Goal: Task Accomplishment & Management: Use online tool/utility

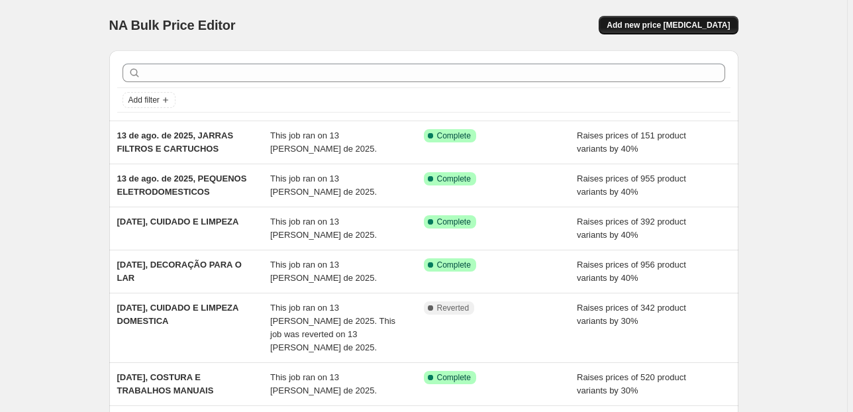
click at [696, 30] on button "Add new price [MEDICAL_DATA]" at bounding box center [668, 25] width 139 height 19
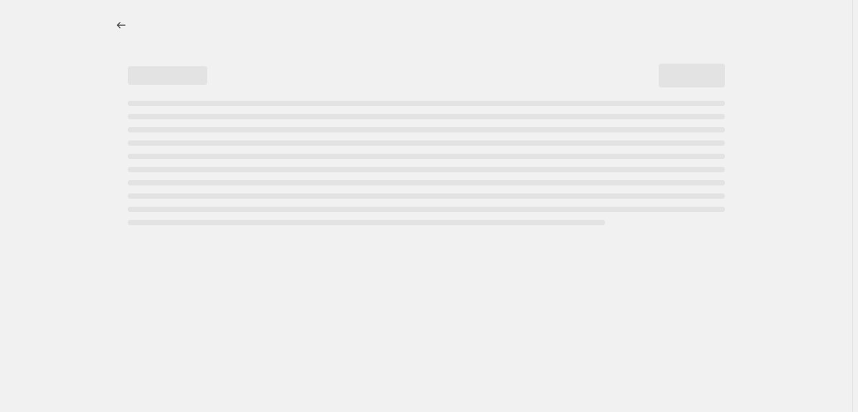
select select "percentage"
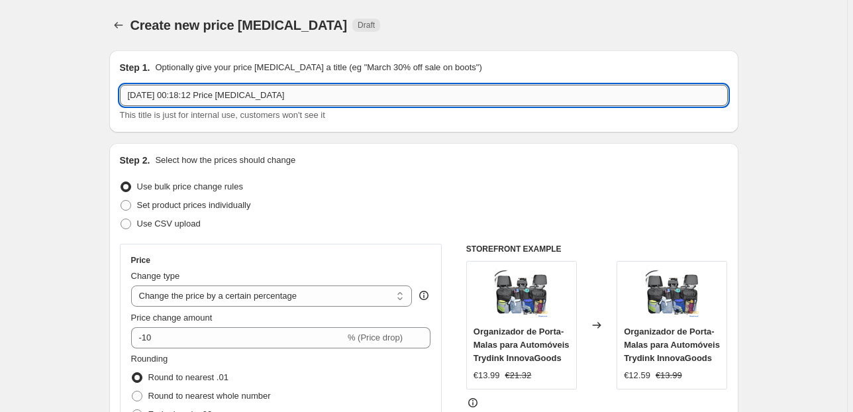
click at [334, 99] on input "14/08/2025, 00:18:12 Price change job" at bounding box center [424, 95] width 608 height 21
drag, startPoint x: 350, startPoint y: 98, endPoint x: 185, endPoint y: 87, distance: 165.3
click at [183, 94] on input "14/08/2025, 00:18:12 Price change job" at bounding box center [424, 95] width 608 height 21
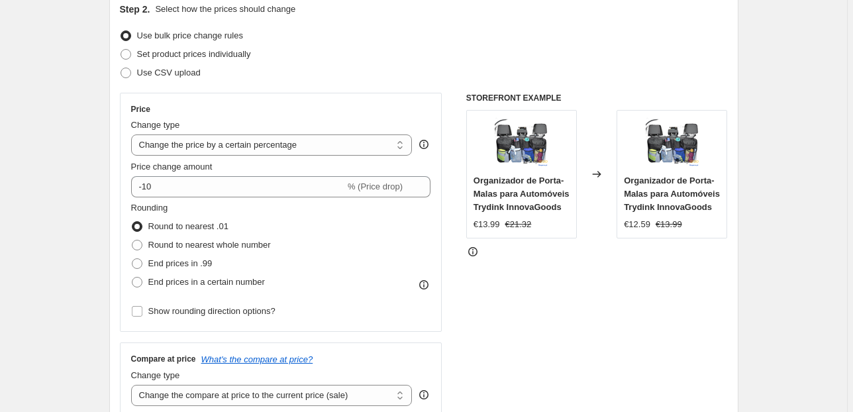
scroll to position [159, 0]
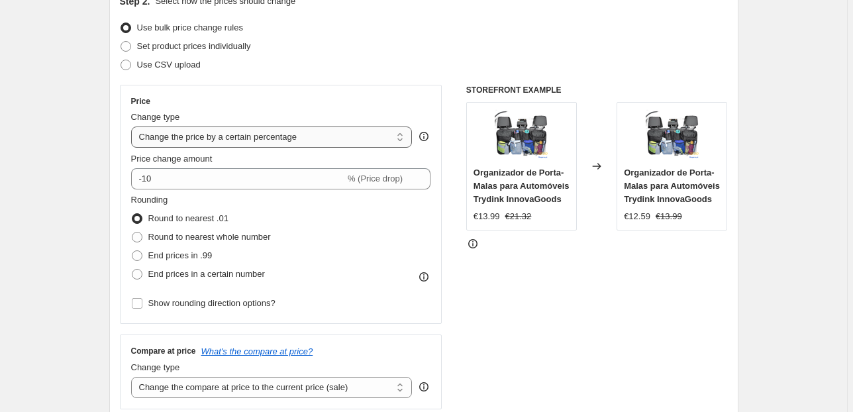
type input "[DATE], MOVEIS E CADEIRAS"
click at [244, 138] on select "Change the price to a certain amount Change the price by a certain amount Chang…" at bounding box center [272, 137] width 282 height 21
click at [246, 136] on select "Change the price to a certain amount Change the price by a certain amount Chang…" at bounding box center [272, 137] width 282 height 21
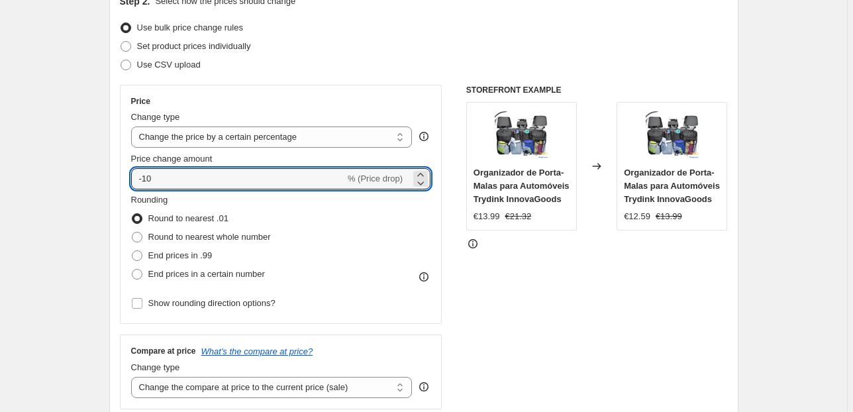
drag, startPoint x: 229, startPoint y: 184, endPoint x: 96, endPoint y: 185, distance: 132.5
type input "70"
click at [167, 255] on span "End prices in .99" at bounding box center [180, 255] width 64 height 10
click at [132, 251] on input "End prices in .99" at bounding box center [132, 250] width 1 height 1
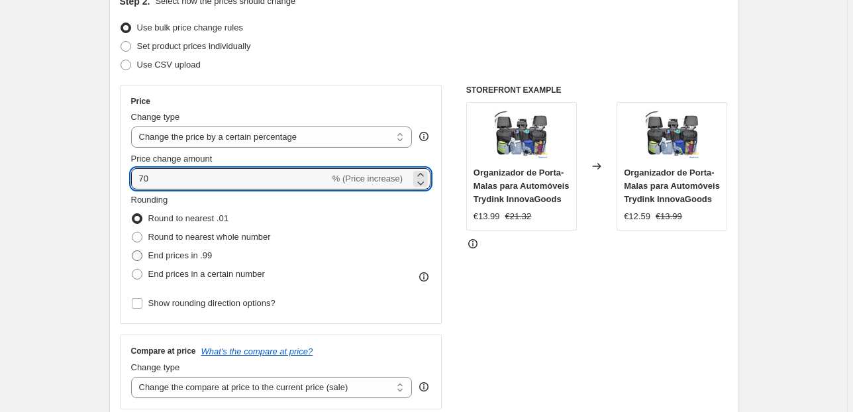
radio input "true"
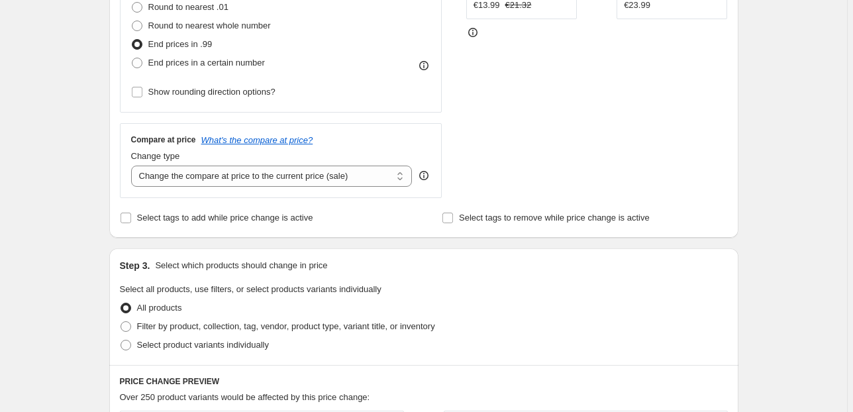
scroll to position [371, 0]
click at [281, 172] on select "Change the compare at price to the current price (sale) Change the compare at p…" at bounding box center [272, 175] width 282 height 21
select select "pp"
click at [133, 165] on select "Change the compare at price to the current price (sale) Change the compare at p…" at bounding box center [272, 175] width 282 height 21
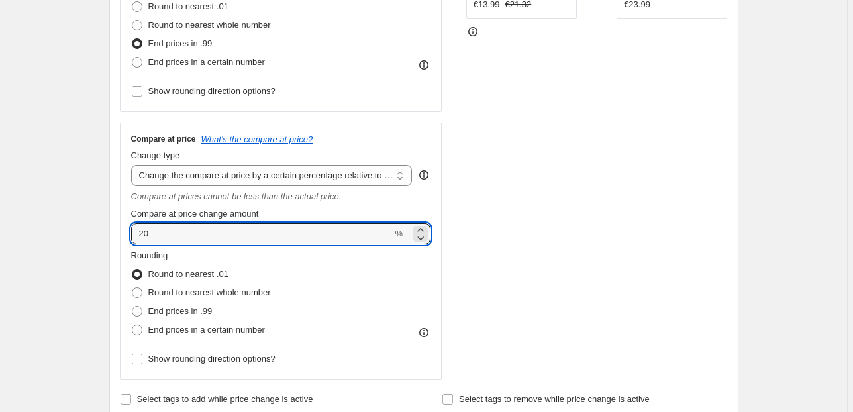
click at [106, 229] on div "Step 1. Optionally give your price change job a title (eg "March 30% off sale o…" at bounding box center [419, 370] width 640 height 1403
type input "100"
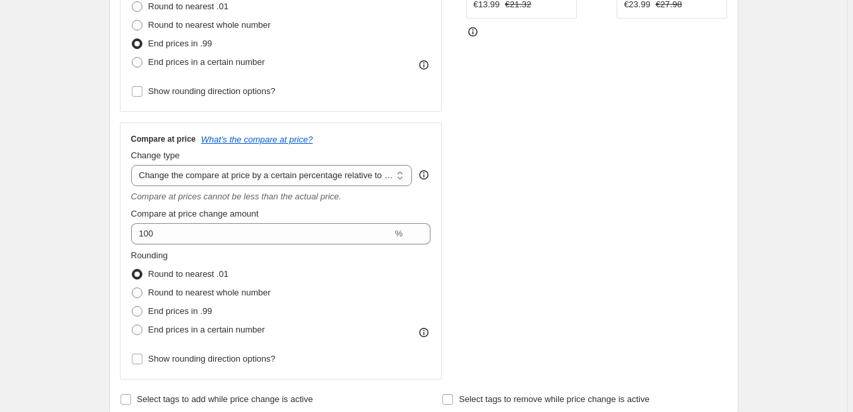
click at [675, 257] on div "STOREFRONT EXAMPLE Organizador de Porta-Malas para Automóveis Trydink InnovaGoo…" at bounding box center [597, 126] width 262 height 507
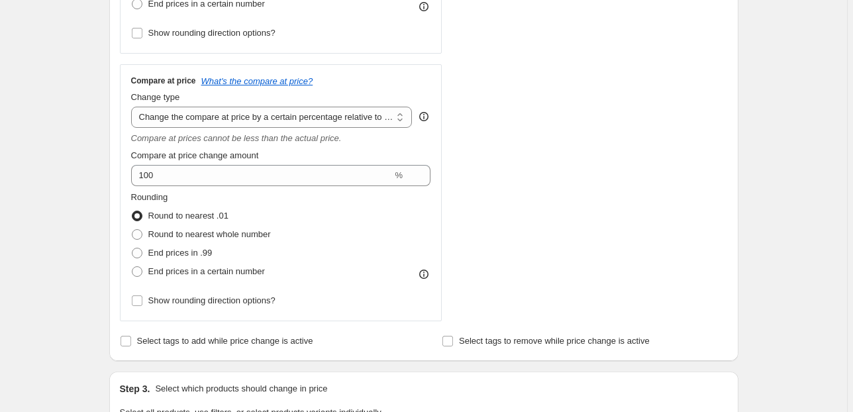
scroll to position [530, 0]
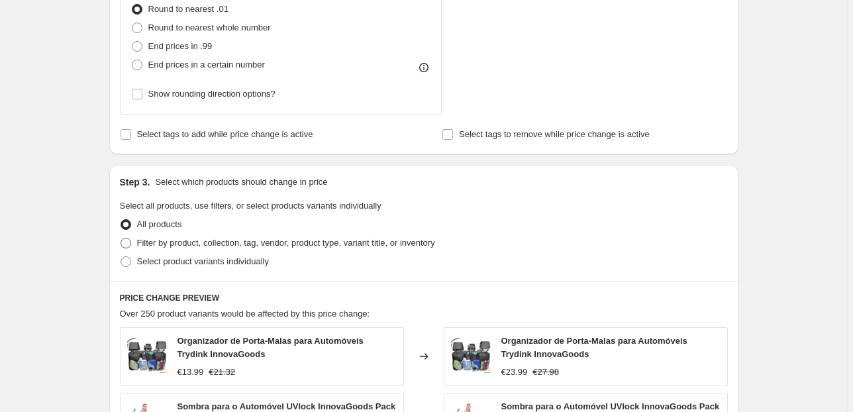
click at [203, 242] on span "Filter by product, collection, tag, vendor, product type, variant title, or inv…" at bounding box center [286, 243] width 298 height 10
click at [121, 238] on input "Filter by product, collection, tag, vendor, product type, variant title, or inv…" at bounding box center [121, 238] width 1 height 1
radio input "true"
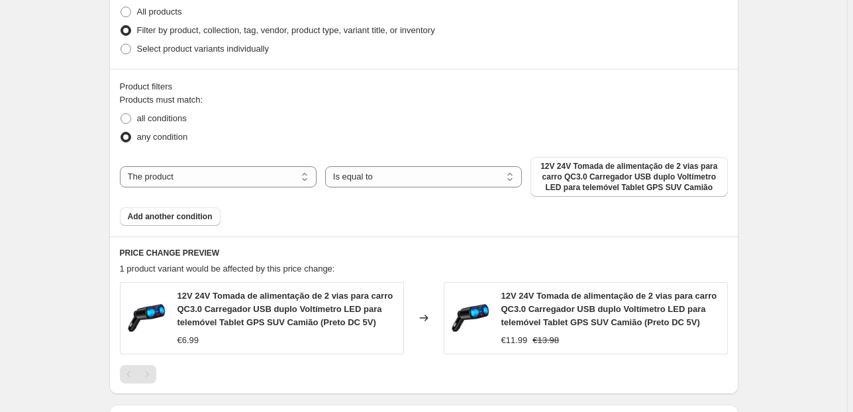
scroll to position [954, 0]
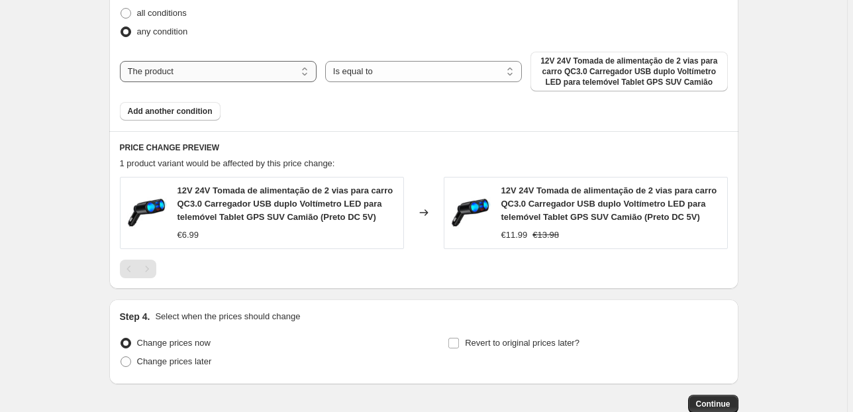
click at [258, 69] on select "The product The product's collection The product's tag The product's vendor The…" at bounding box center [218, 71] width 197 height 21
click at [244, 69] on select "The product The product's collection The product's tag The product's vendor The…" at bounding box center [218, 71] width 197 height 21
select select "collection"
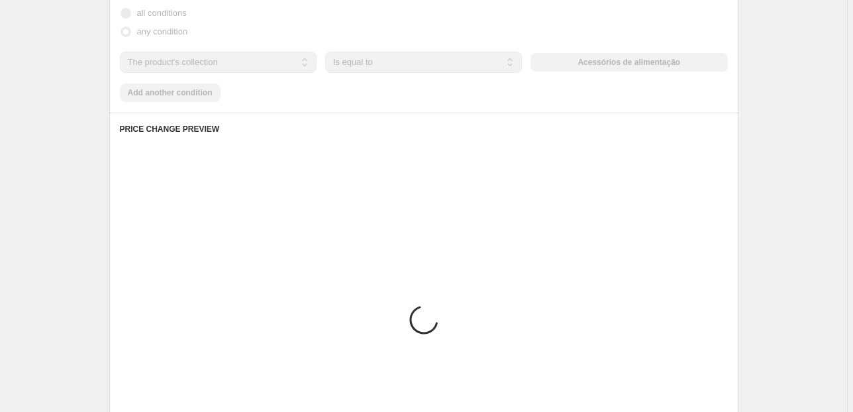
scroll to position [908, 0]
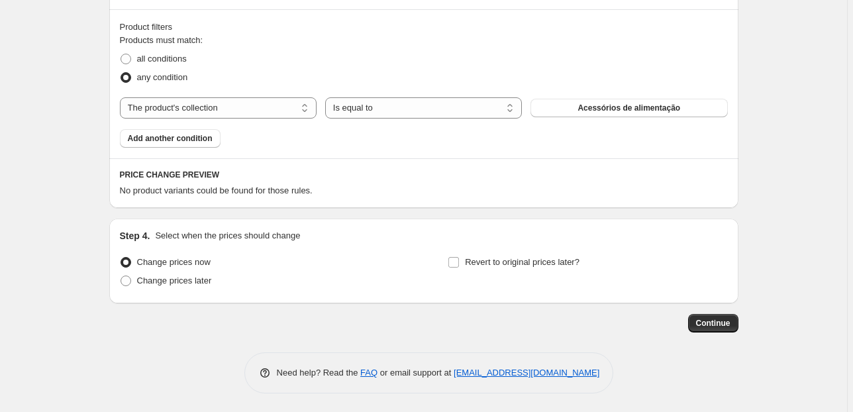
click at [583, 74] on div "any condition" at bounding box center [424, 77] width 608 height 19
click at [589, 116] on button "Acessórios de alimentação" at bounding box center [629, 108] width 197 height 19
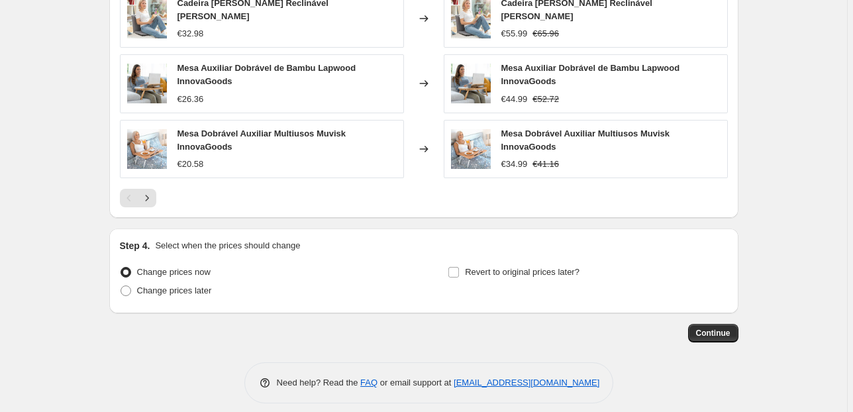
scroll to position [1258, 0]
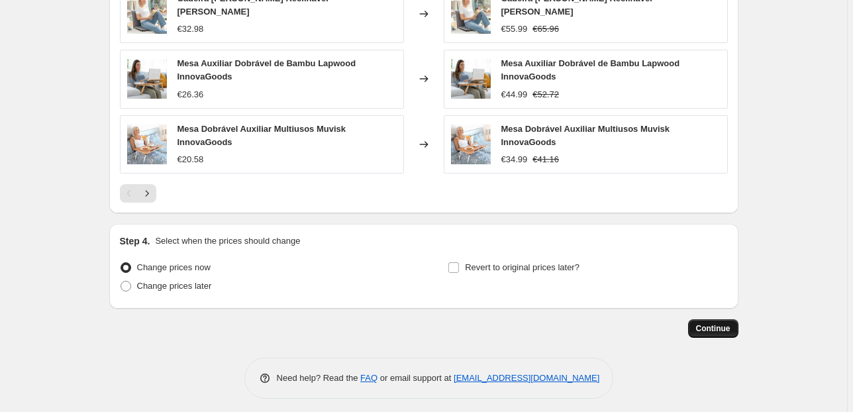
click at [714, 323] on span "Continue" at bounding box center [713, 328] width 34 height 11
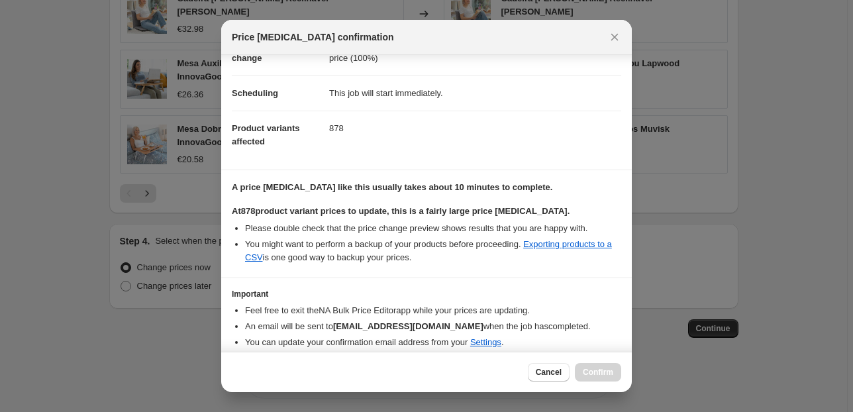
scroll to position [135, 0]
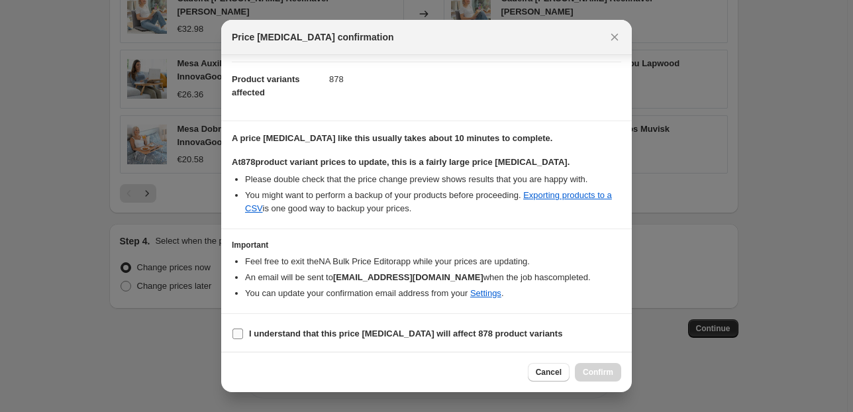
click at [274, 339] on label "I understand that this price change job will affect 878 product variants" at bounding box center [397, 334] width 331 height 19
click at [243, 339] on input "I understand that this price change job will affect 878 product variants" at bounding box center [237, 334] width 11 height 11
checkbox input "true"
click at [607, 377] on span "Confirm" at bounding box center [598, 372] width 30 height 11
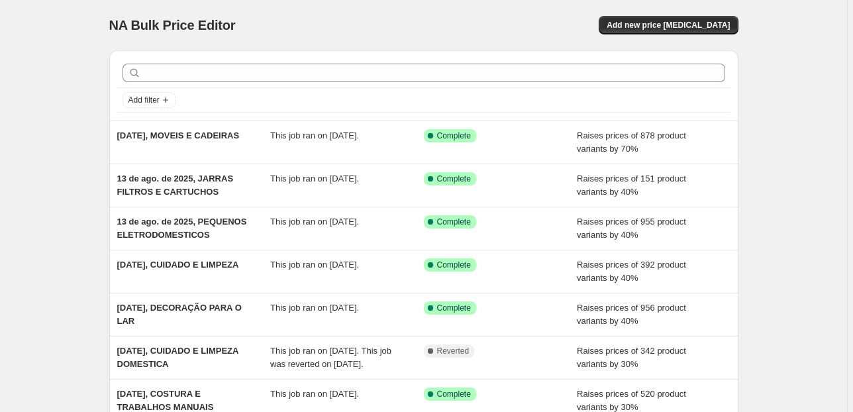
click at [24, 50] on div "NA Bulk Price Editor. This page is ready NA Bulk Price Editor Add new price cha…" at bounding box center [423, 341] width 847 height 682
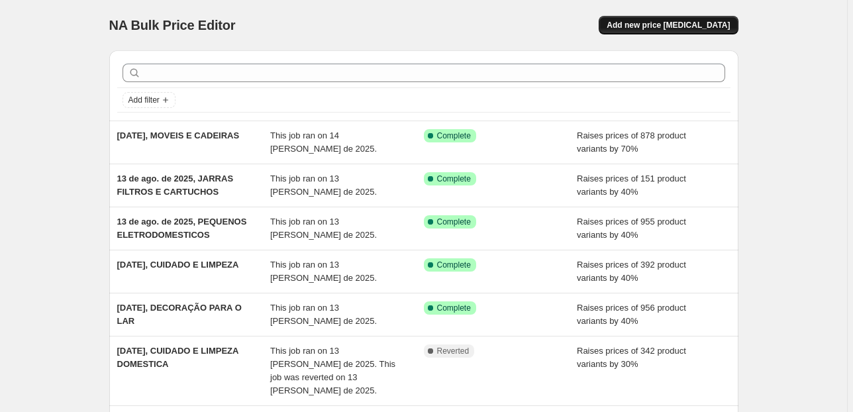
click at [657, 23] on span "Add new price [MEDICAL_DATA]" at bounding box center [668, 25] width 123 height 11
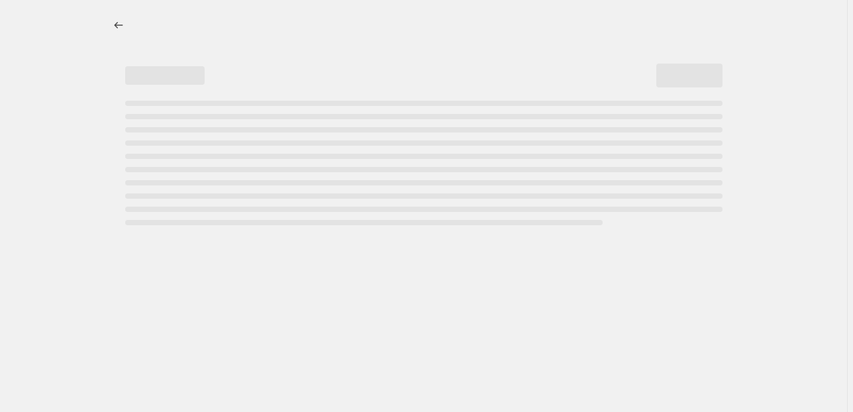
select select "percentage"
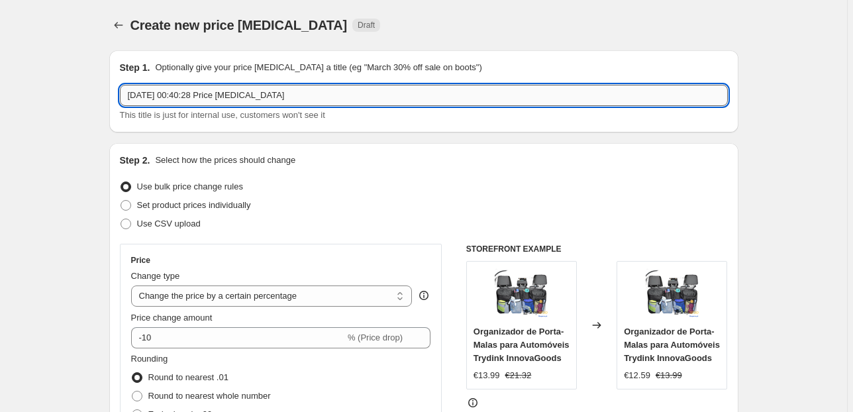
drag, startPoint x: 314, startPoint y: 98, endPoint x: 181, endPoint y: 99, distance: 133.1
click at [181, 99] on input "[DATE] 00:40:28 Price [MEDICAL_DATA]" at bounding box center [424, 95] width 608 height 21
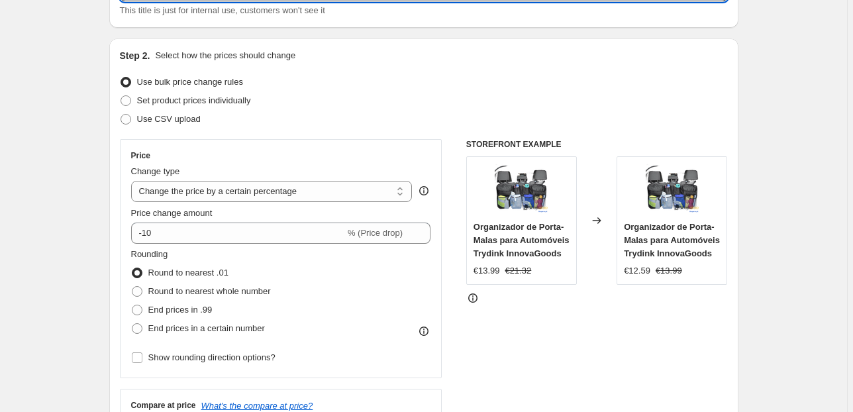
scroll to position [106, 0]
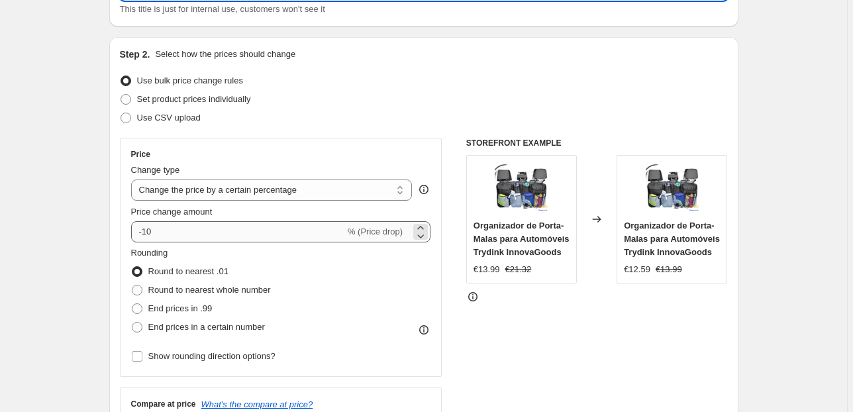
type input "[DATE], OBRAS DE ARTE E MATERIAL DECORATIVO"
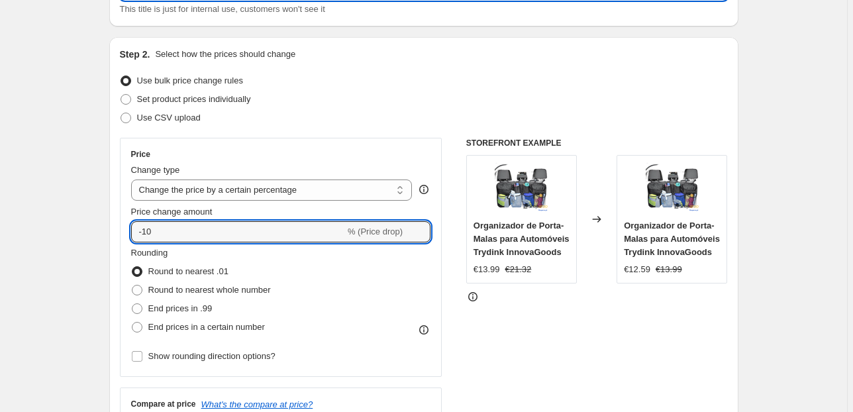
drag, startPoint x: 170, startPoint y: 234, endPoint x: 107, endPoint y: 234, distance: 62.3
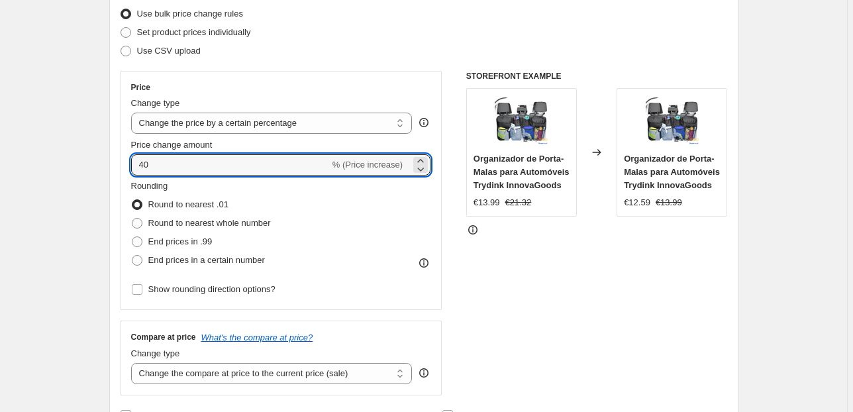
scroll to position [212, 0]
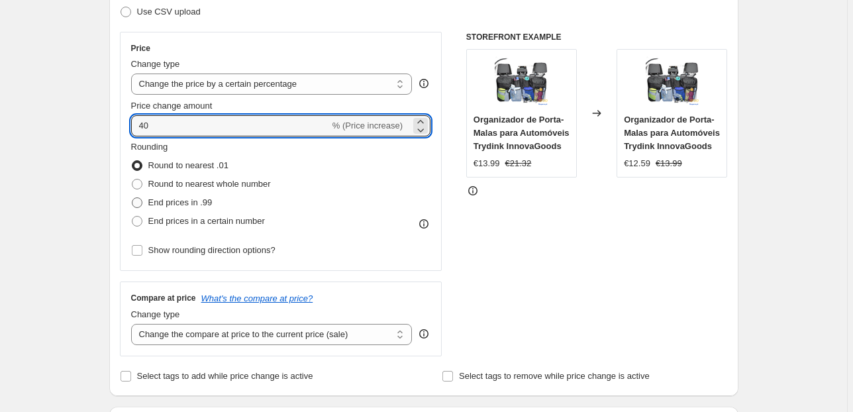
type input "40"
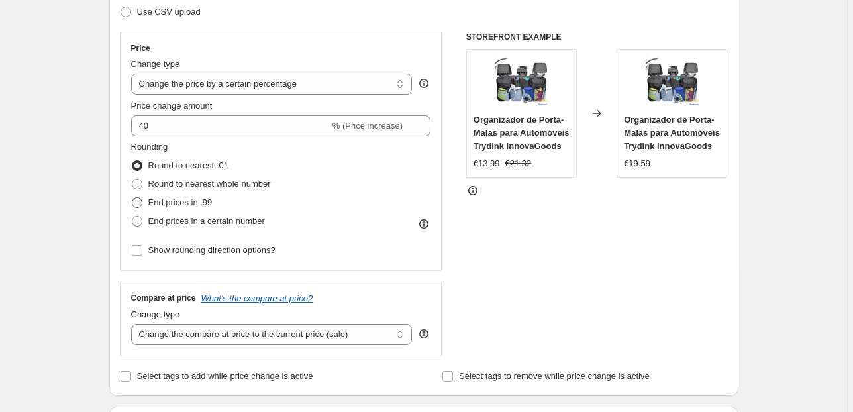
click at [197, 199] on span "End prices in .99" at bounding box center [180, 202] width 64 height 10
click at [132, 198] on input "End prices in .99" at bounding box center [132, 197] width 1 height 1
radio input "true"
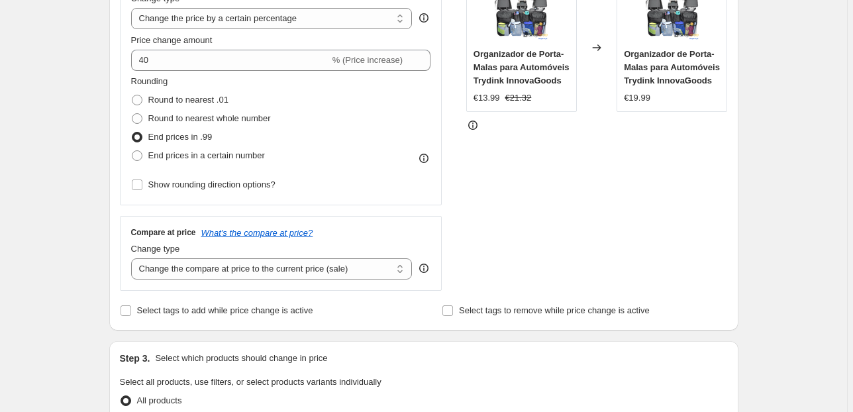
scroll to position [371, 0]
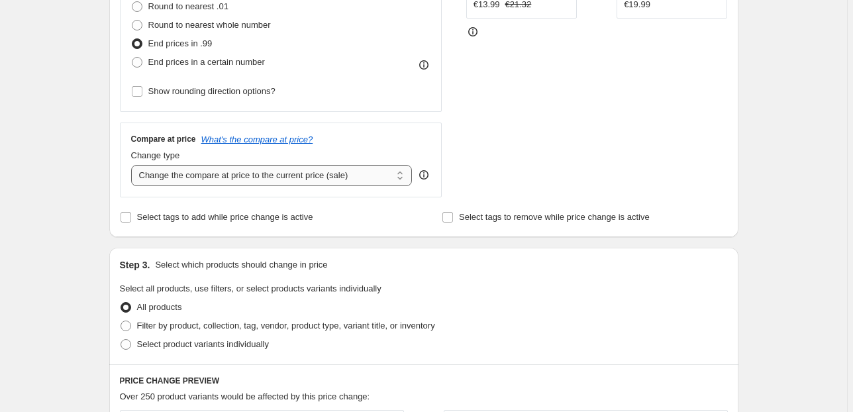
click at [356, 176] on select "Change the compare at price to the current price (sale) Change the compare at p…" at bounding box center [272, 175] width 282 height 21
select select "pp"
click at [133, 165] on select "Change the compare at price to the current price (sale) Change the compare at p…" at bounding box center [272, 175] width 282 height 21
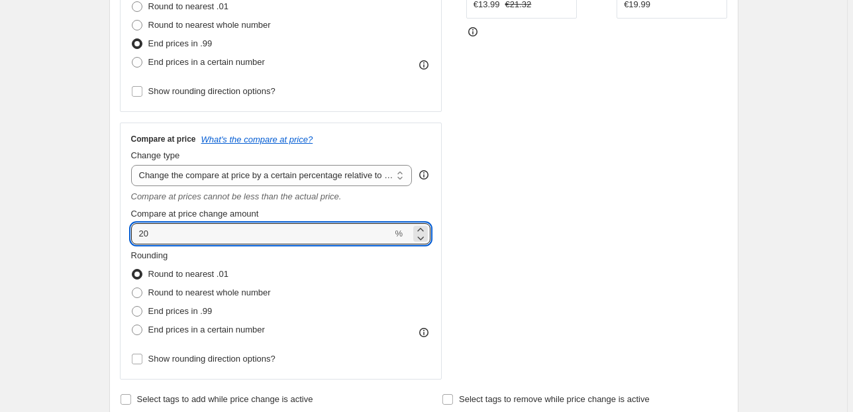
drag, startPoint x: 89, startPoint y: 238, endPoint x: 77, endPoint y: 238, distance: 11.9
click at [78, 238] on div "Create new price [MEDICAL_DATA]. This page is ready Create new price [MEDICAL_D…" at bounding box center [423, 390] width 847 height 1523
click at [29, 185] on div "Create new price [MEDICAL_DATA]. This page is ready Create new price [MEDICAL_D…" at bounding box center [423, 390] width 847 height 1523
drag, startPoint x: 153, startPoint y: 231, endPoint x: 91, endPoint y: 231, distance: 62.3
click at [90, 231] on div "Create new price [MEDICAL_DATA]. This page is ready Create new price [MEDICAL_D…" at bounding box center [423, 390] width 847 height 1523
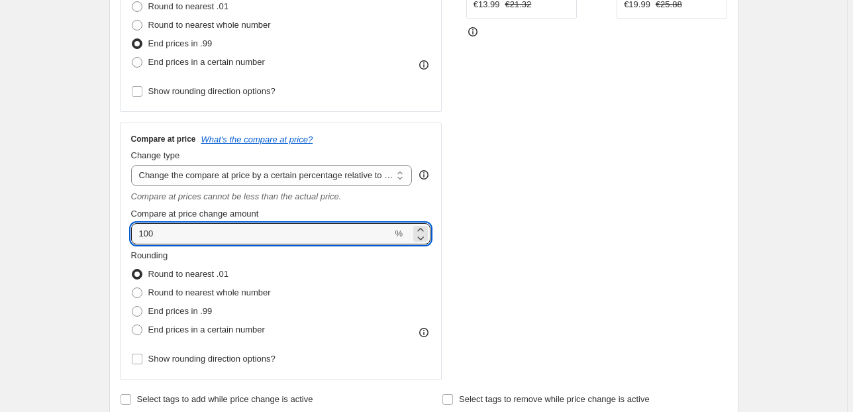
type input "100"
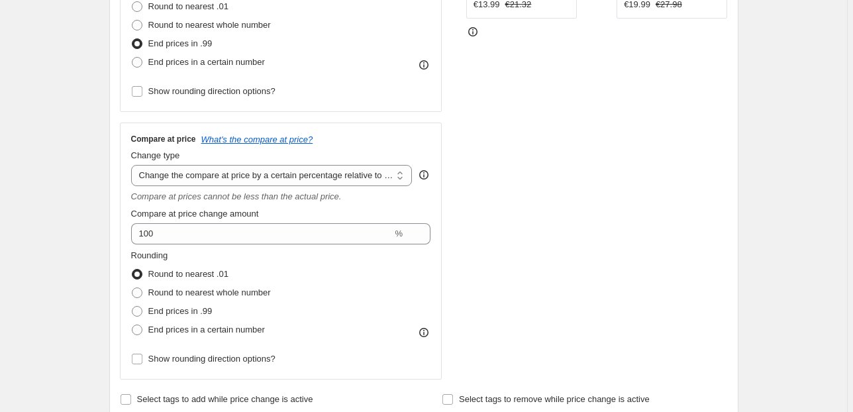
click at [50, 220] on div "Create new price [MEDICAL_DATA]. This page is ready Create new price [MEDICAL_D…" at bounding box center [423, 390] width 847 height 1523
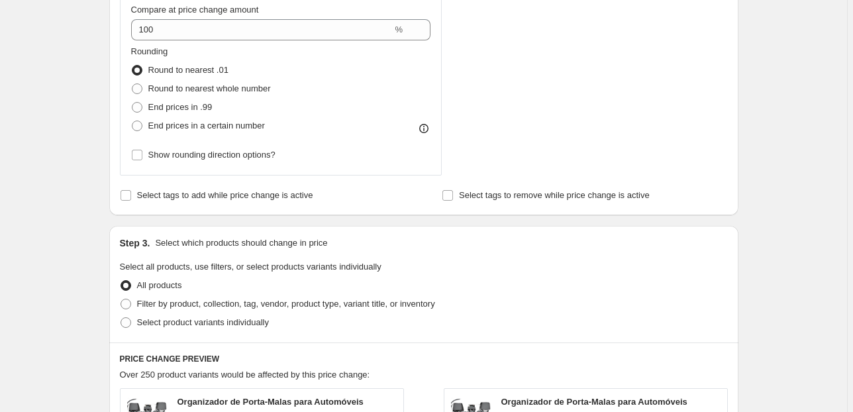
scroll to position [583, 0]
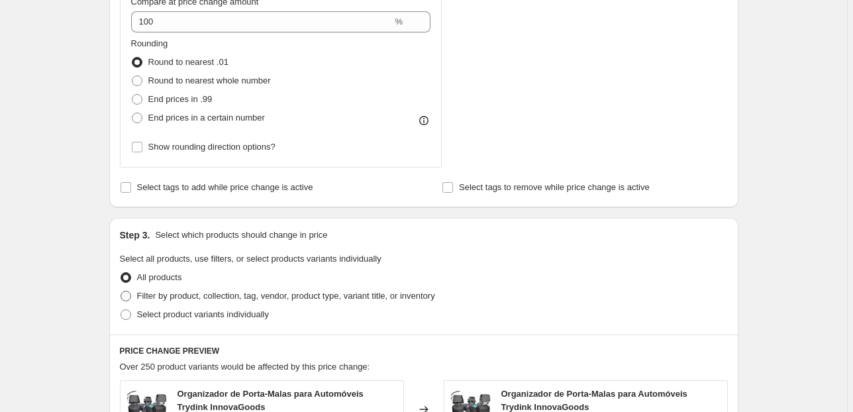
click at [261, 295] on span "Filter by product, collection, tag, vendor, product type, variant title, or inv…" at bounding box center [286, 296] width 298 height 10
click at [121, 291] on input "Filter by product, collection, tag, vendor, product type, variant title, or inv…" at bounding box center [121, 291] width 1 height 1
radio input "true"
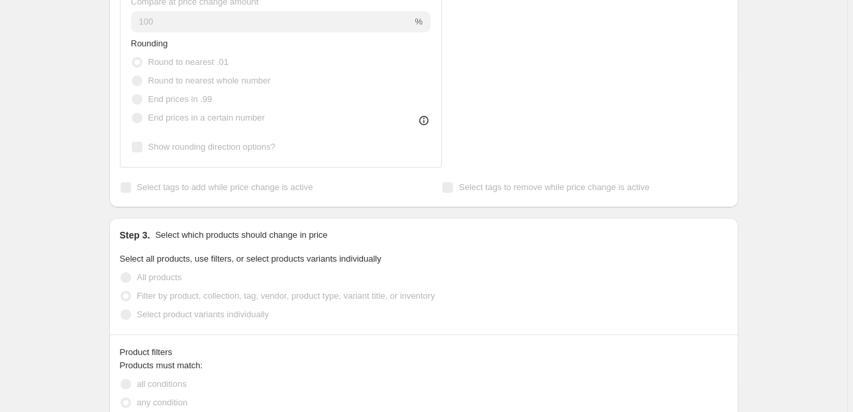
scroll to position [742, 0]
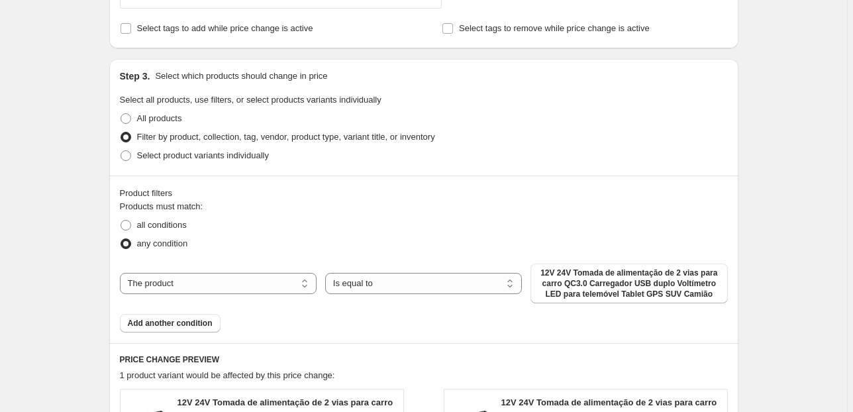
click at [262, 297] on div "The product The product's collection The product's tag The product's vendor The…" at bounding box center [424, 284] width 608 height 40
click at [258, 282] on select "The product The product's collection The product's tag The product's vendor The…" at bounding box center [218, 283] width 197 height 21
select select "collection"
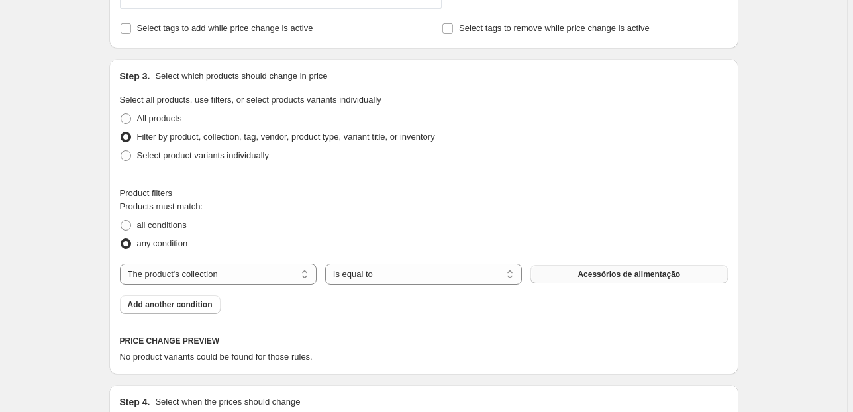
click at [592, 279] on button "Acessórios de alimentação" at bounding box center [629, 274] width 197 height 19
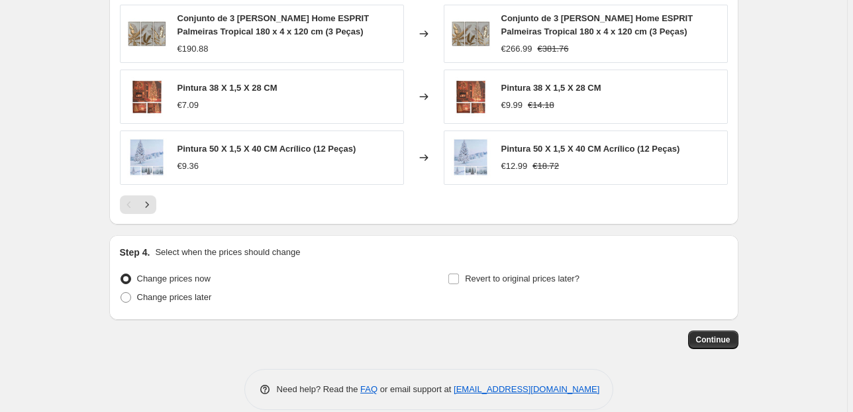
scroll to position [1249, 0]
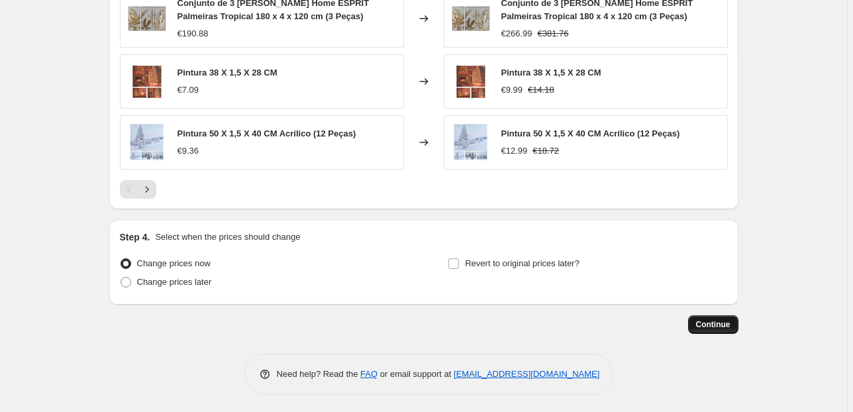
click at [710, 319] on span "Continue" at bounding box center [713, 324] width 34 height 11
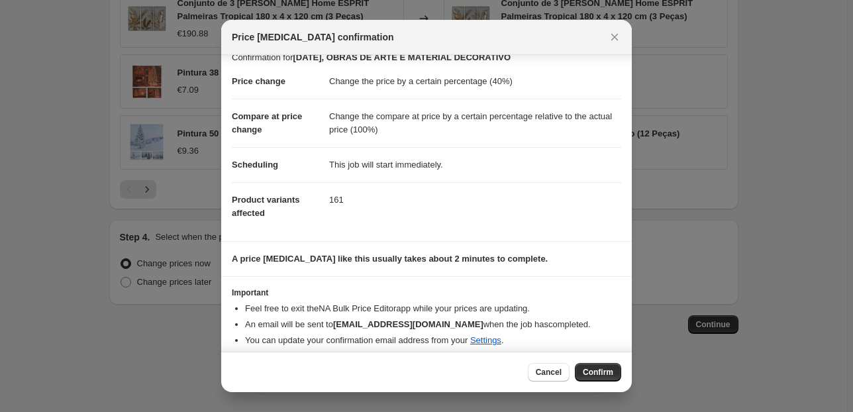
scroll to position [22, 0]
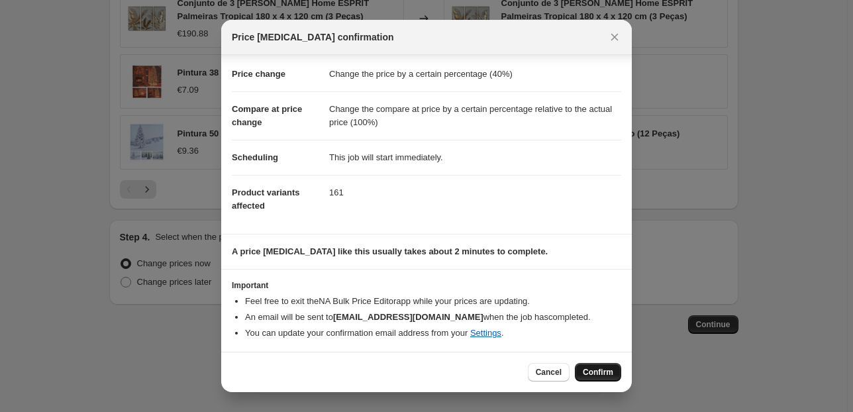
click at [609, 372] on span "Confirm" at bounding box center [598, 372] width 30 height 11
